Goal: Navigation & Orientation: Find specific page/section

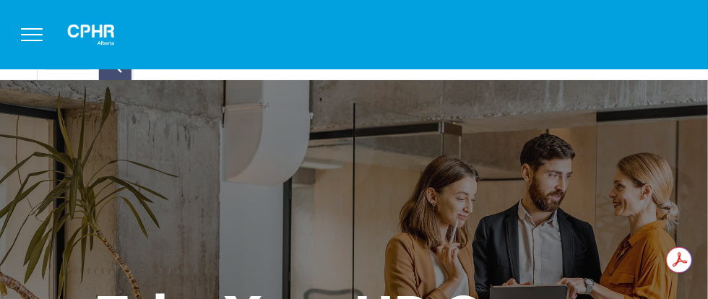
click at [28, 34] on span "menu" at bounding box center [32, 34] width 22 height 1
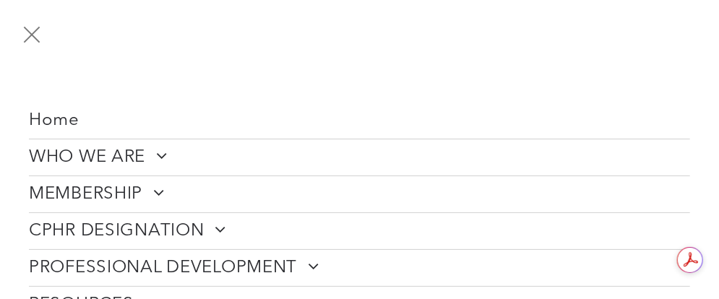
click at [49, 127] on span "Home" at bounding box center [54, 120] width 51 height 21
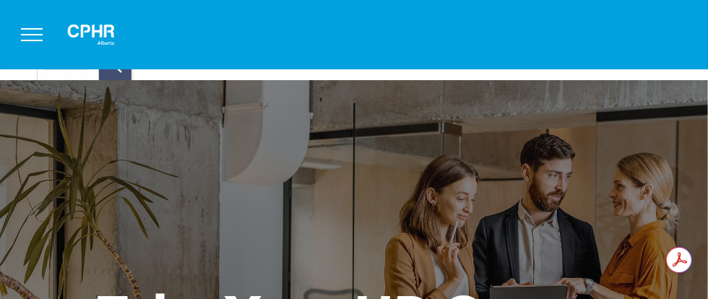
click at [45, 48] on button "menu" at bounding box center [32, 35] width 38 height 38
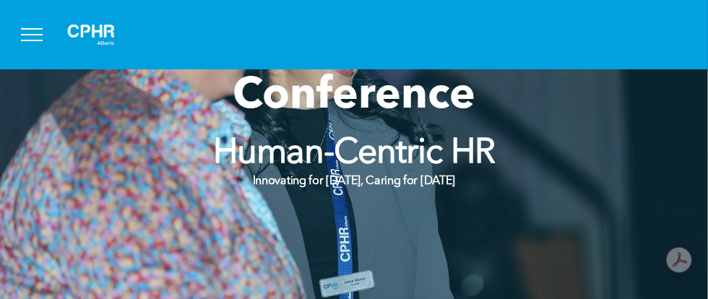
scroll to position [217, 0]
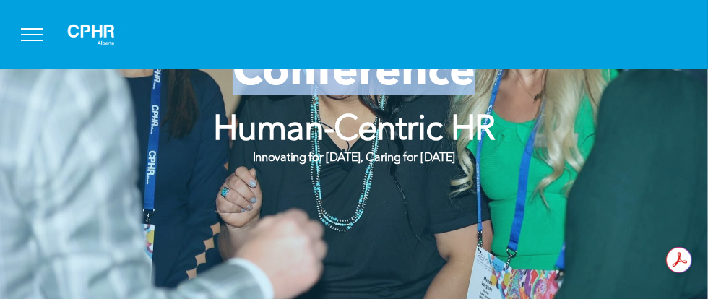
drag, startPoint x: 688, startPoint y: 53, endPoint x: 684, endPoint y: 77, distance: 24.2
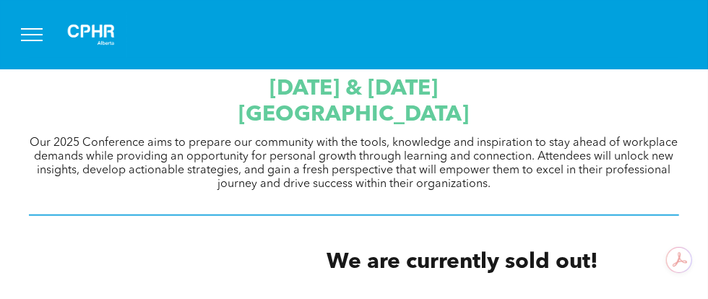
scroll to position [458, 0]
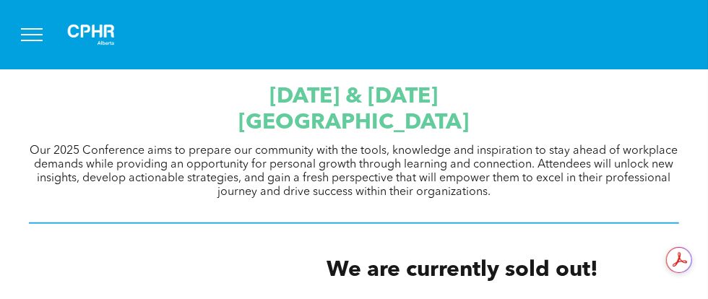
drag, startPoint x: 704, startPoint y: 76, endPoint x: 701, endPoint y: 85, distance: 10.1
click at [701, 85] on div "September 23 & 24, 2025 JW Marriott Edmonton ICE District Our 2025 Conference a…" at bounding box center [354, 155] width 708 height 178
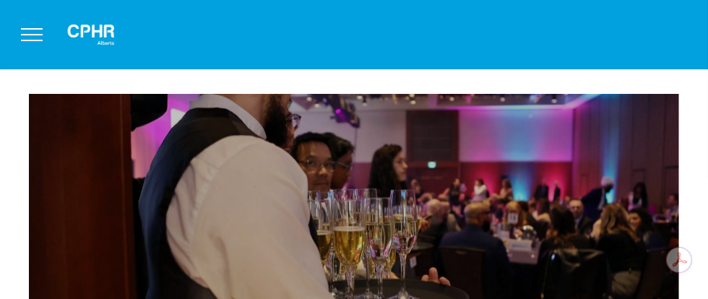
scroll to position [992, 0]
